Goal: Check status

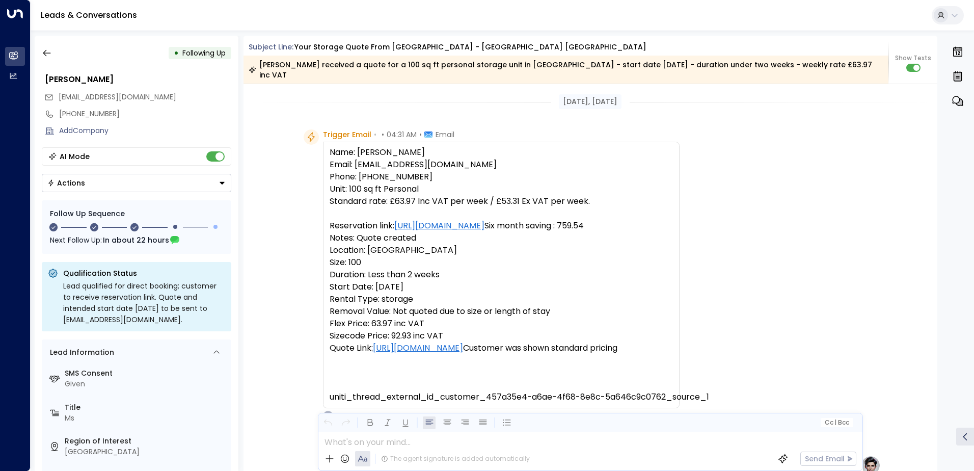
scroll to position [24, 0]
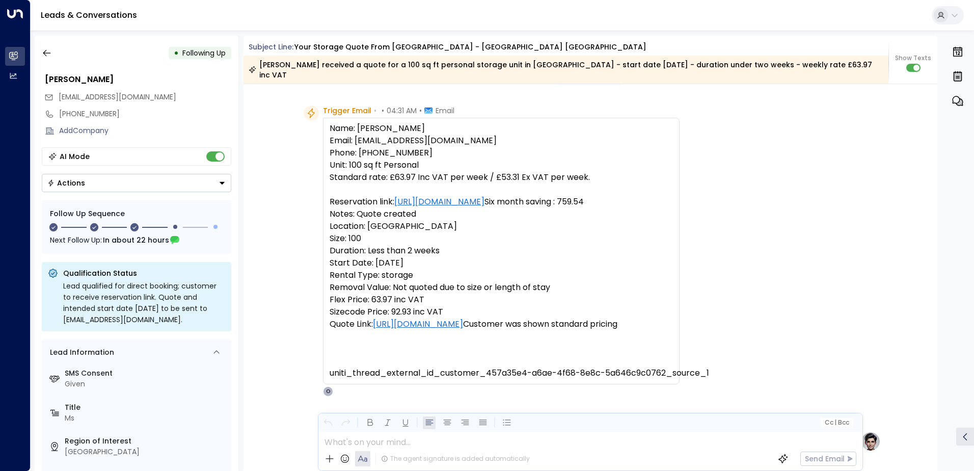
click at [56, 56] on div "• Following Up" at bounding box center [137, 53] width 190 height 18
click at [52, 56] on button "button" at bounding box center [47, 53] width 18 height 18
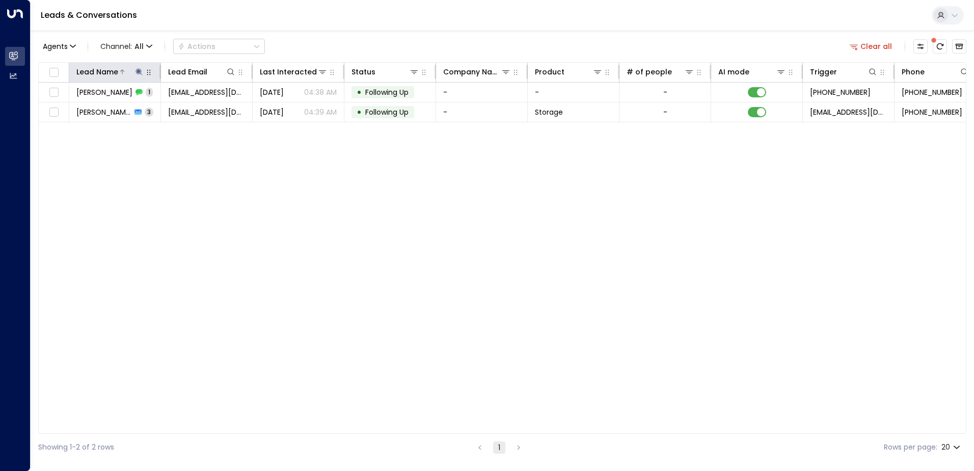
click at [140, 68] on icon at bounding box center [139, 72] width 8 height 8
click at [204, 107] on icon "button" at bounding box center [203, 108] width 7 height 7
click at [193, 110] on input "text" at bounding box center [139, 108] width 141 height 19
paste input "**********"
type input "**********"
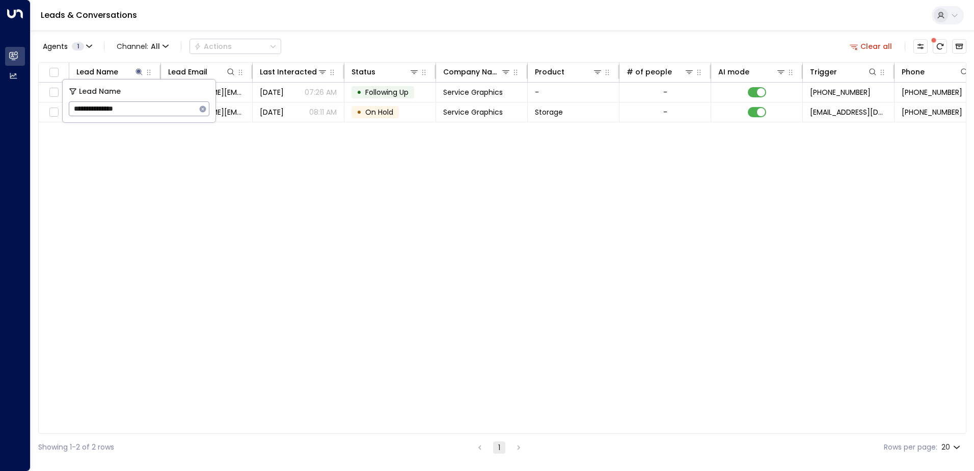
click at [402, 180] on div "Lead Name Lead Email Last Interacted Status Company Name Product # of people AI…" at bounding box center [502, 247] width 928 height 371
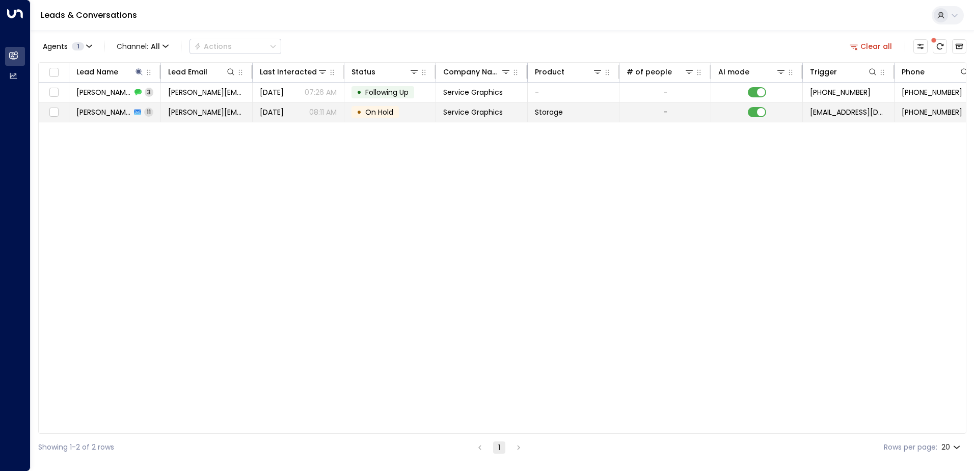
click at [316, 110] on p "08:11 AM" at bounding box center [323, 112] width 28 height 10
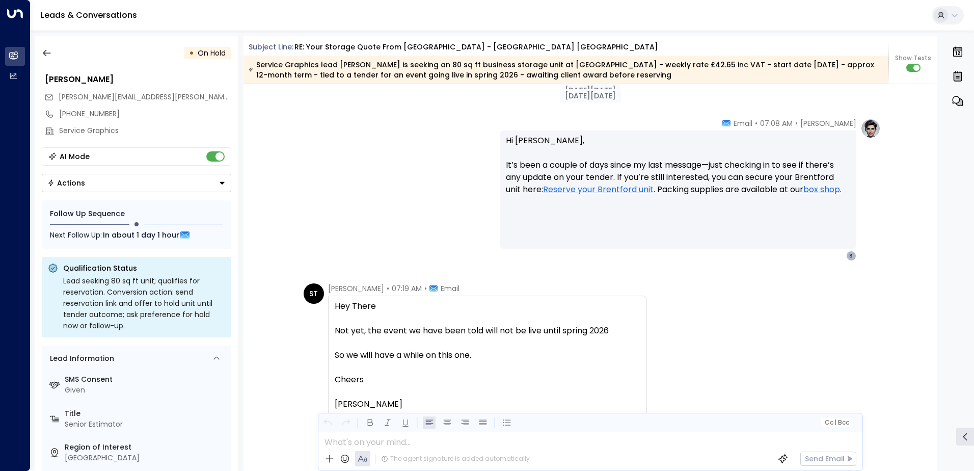
scroll to position [2151, 0]
